Goal: Information Seeking & Learning: Learn about a topic

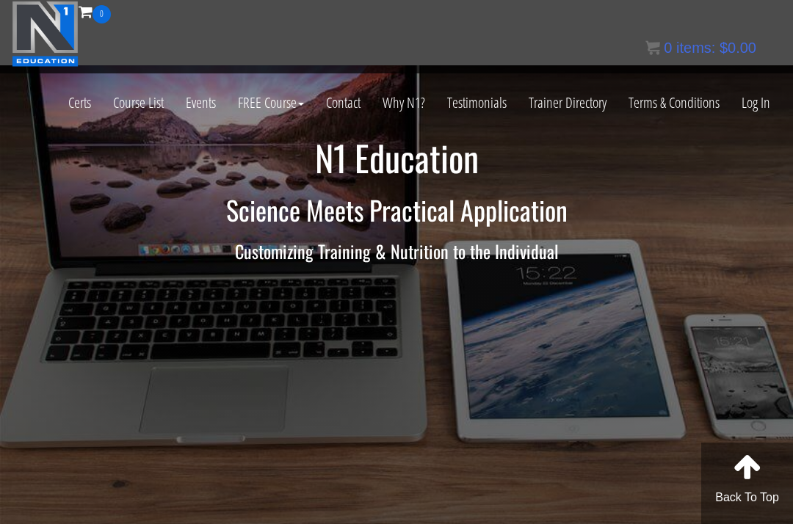
click at [759, 101] on link "Log In" at bounding box center [756, 103] width 51 height 72
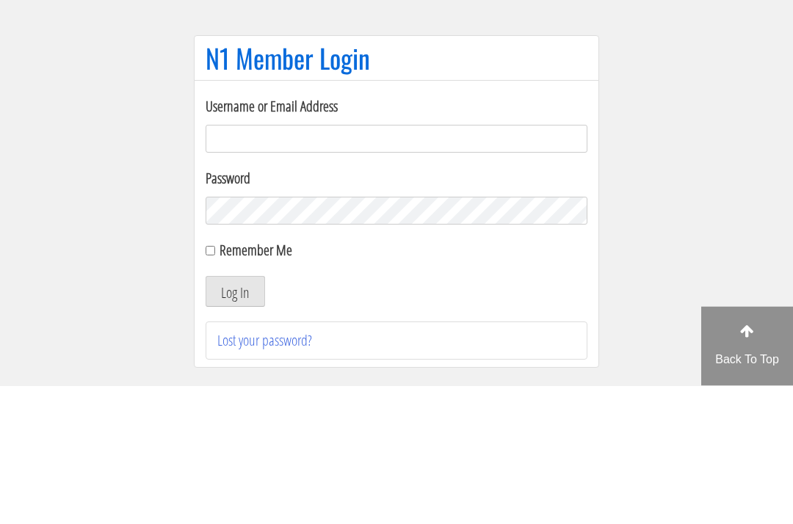
scroll to position [139, 0]
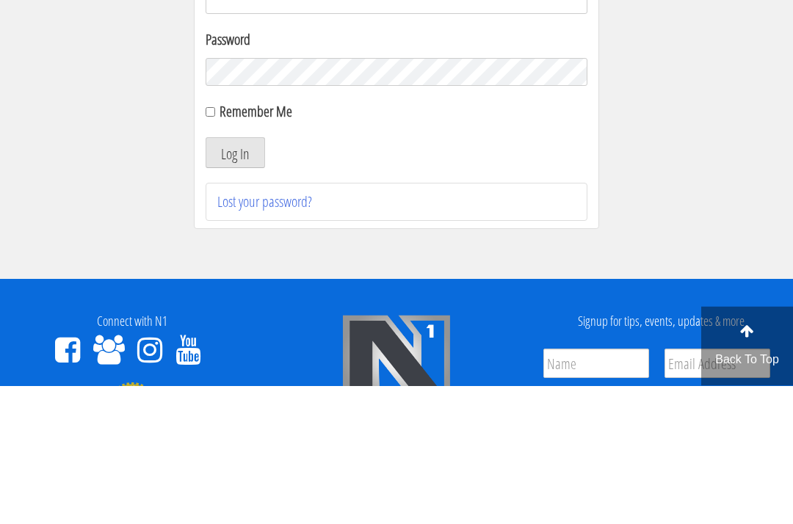
type input "growingabean123@gmail.com"
click at [235, 292] on button "Log In" at bounding box center [235, 291] width 59 height 31
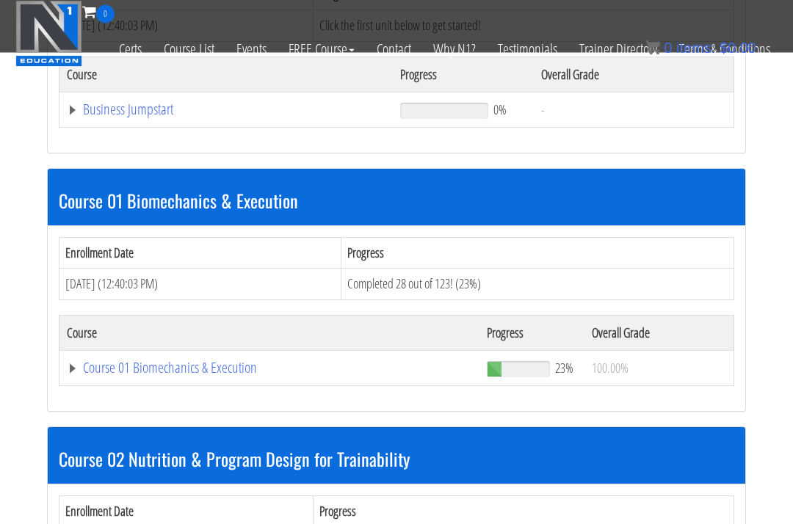
click at [121, 361] on link "Course 01 Biomechanics & Execution" at bounding box center [269, 368] width 405 height 15
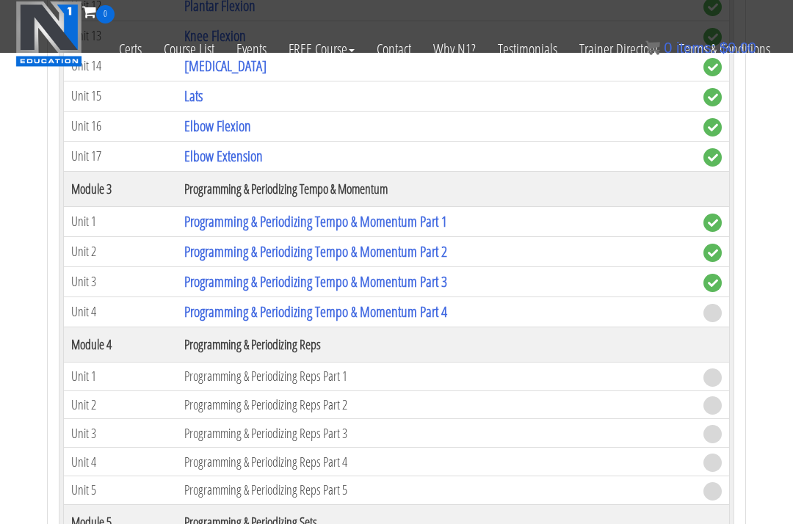
scroll to position [1694, 0]
click at [220, 303] on link "Programming & Periodizing Tempo & Momentum Part 4" at bounding box center [315, 313] width 263 height 20
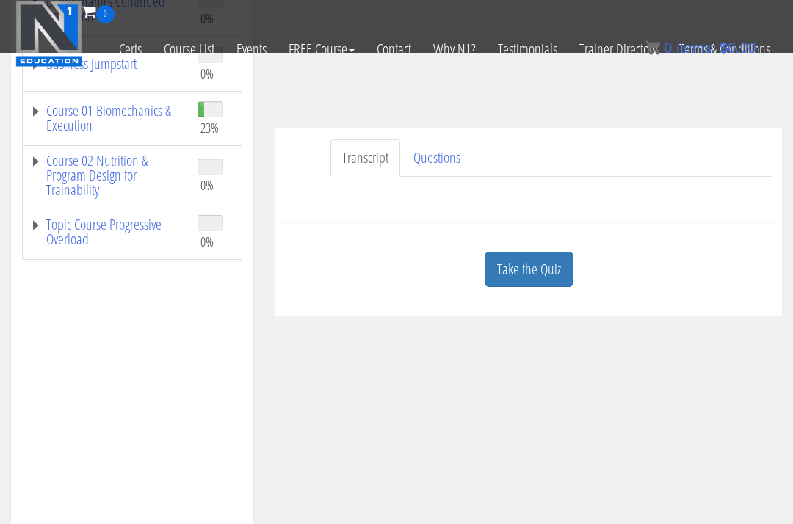
scroll to position [314, 0]
click at [524, 251] on link "Take the Quiz" at bounding box center [529, 269] width 89 height 36
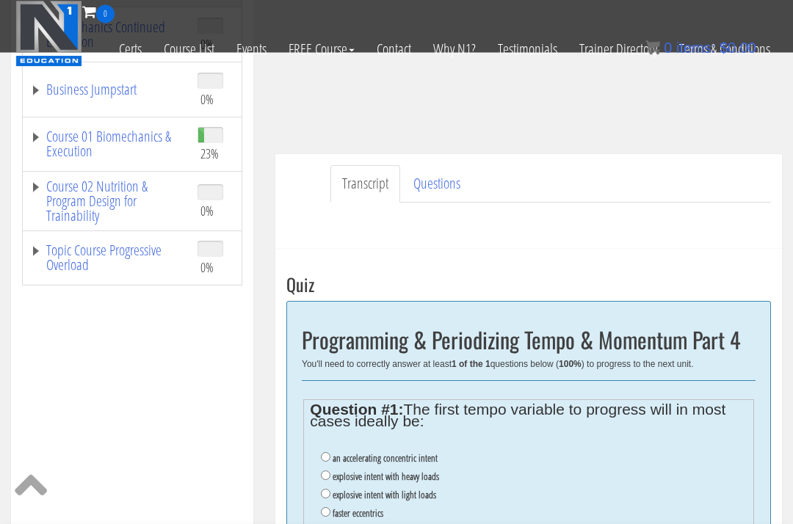
scroll to position [289, 0]
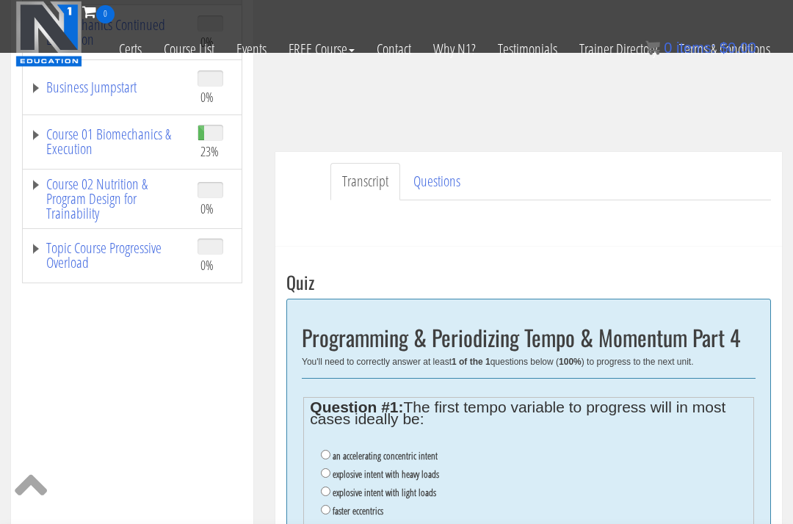
click at [323, 450] on input "an accelerating concentric intent" at bounding box center [326, 455] width 10 height 10
radio input "true"
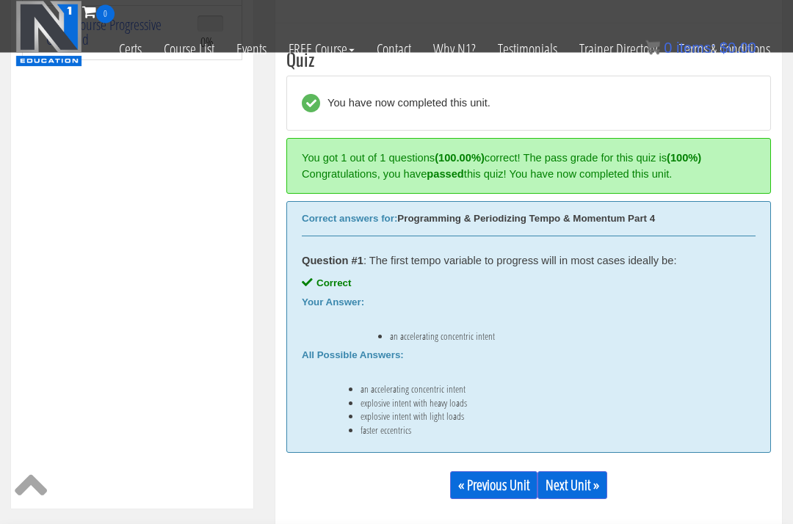
scroll to position [513, 0]
click at [579, 471] on link "Next Unit »" at bounding box center [573, 485] width 70 height 28
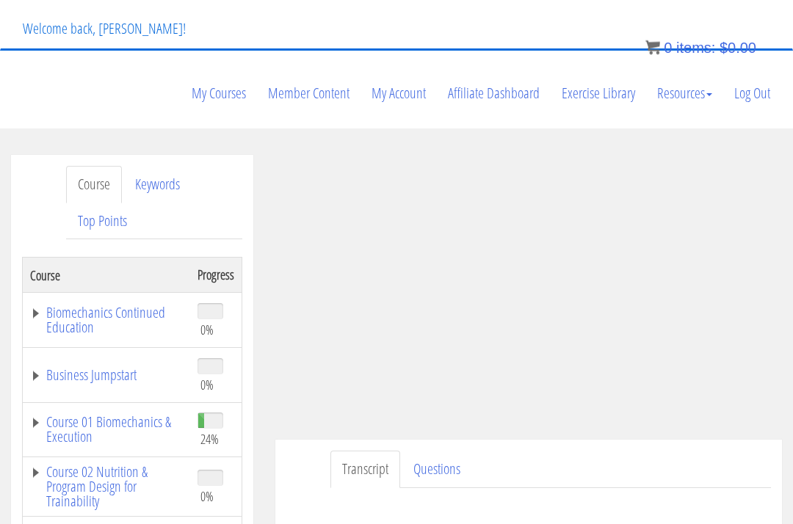
scroll to position [99, 0]
